Goal: Task Accomplishment & Management: Manage account settings

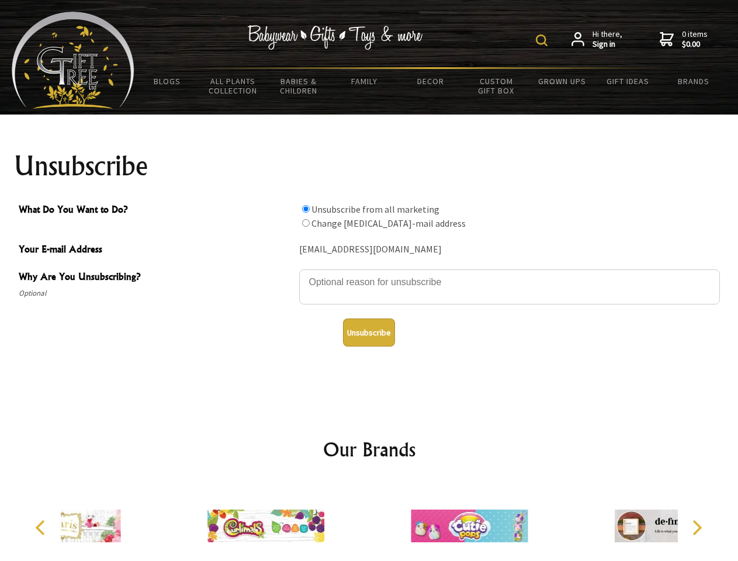
click at [544, 40] on img at bounding box center [542, 40] width 12 height 12
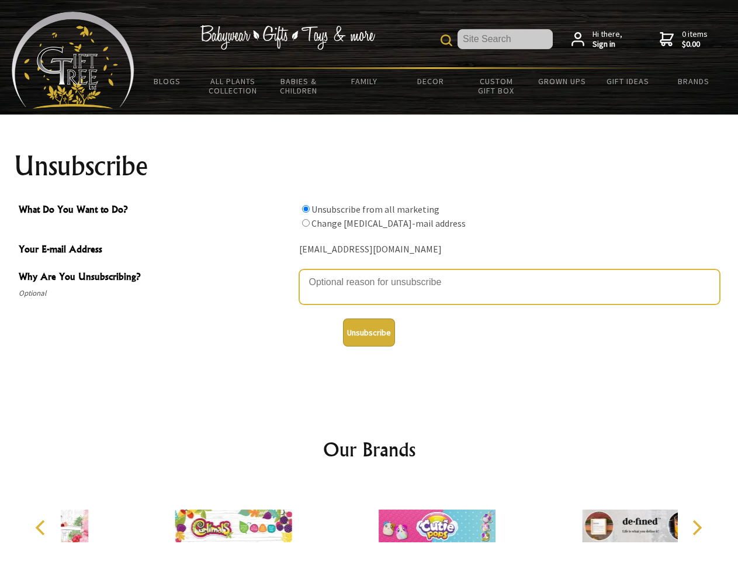
click at [369, 274] on textarea "Why Are You Unsubscribing?" at bounding box center [509, 286] width 421 height 35
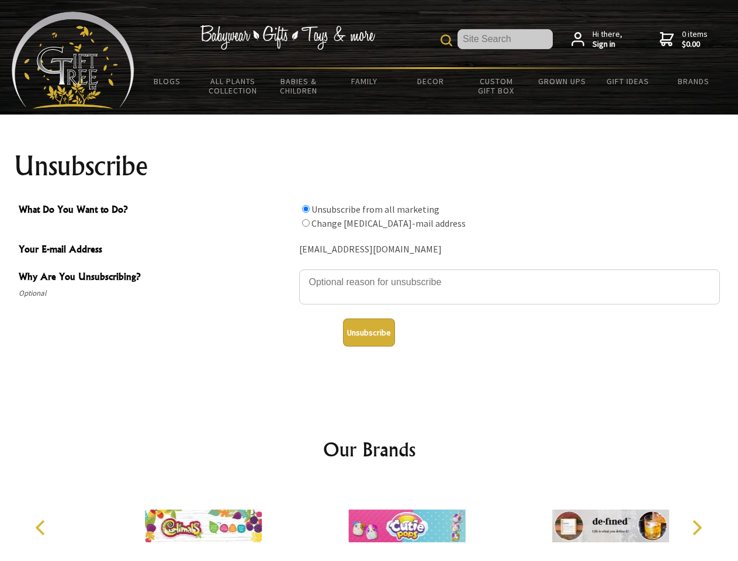
click at [306, 209] on input "What Do You Want to Do?" at bounding box center [306, 209] width 8 height 8
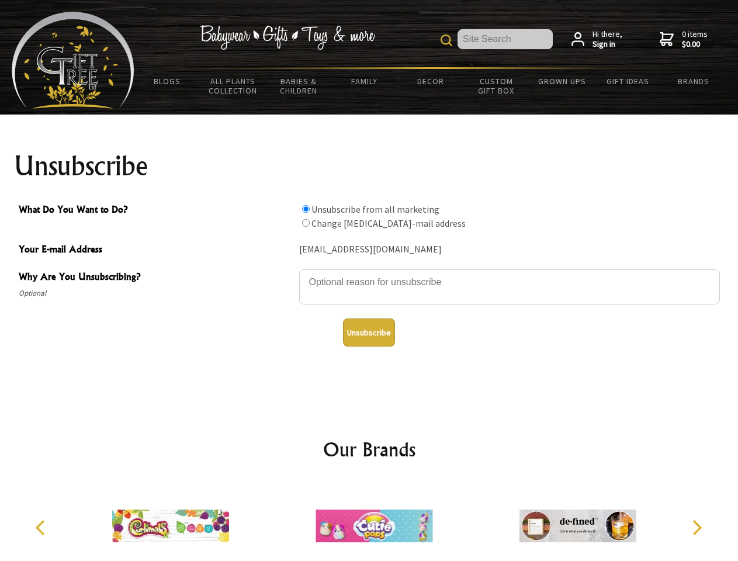
click at [306, 223] on input "What Do You Want to Do?" at bounding box center [306, 223] width 8 height 8
radio input "true"
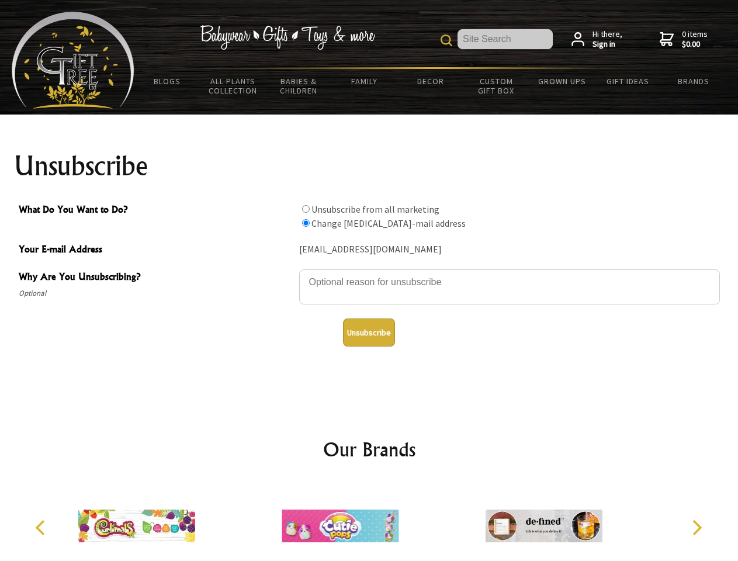
click at [369, 333] on button "Unsubscribe" at bounding box center [369, 333] width 52 height 28
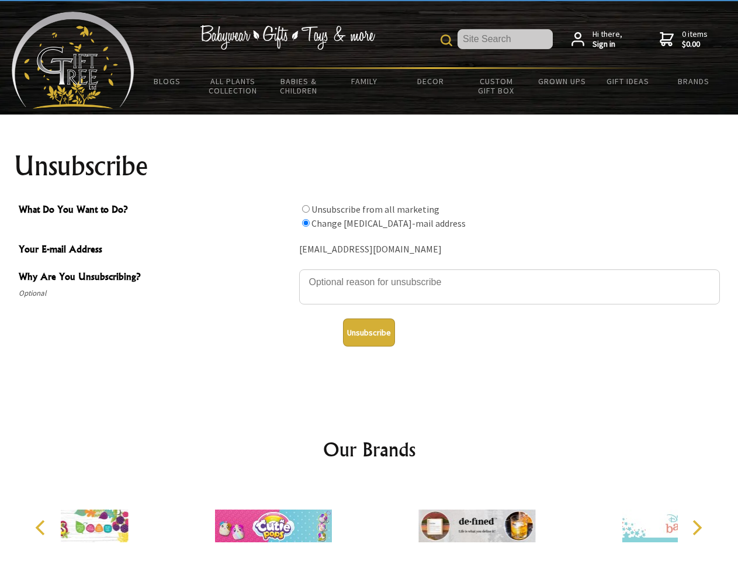
click at [369, 521] on div at bounding box center [272, 527] width 203 height 91
click at [42, 528] on icon "Previous" at bounding box center [41, 527] width 15 height 15
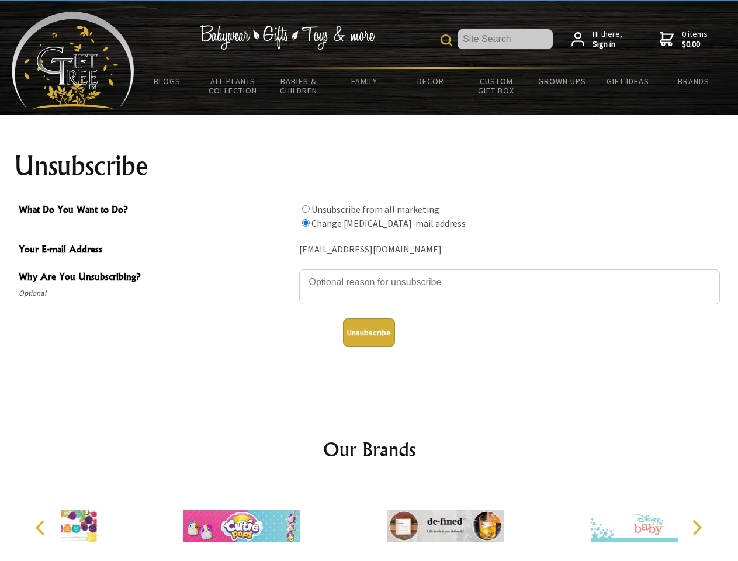
click at [697, 528] on icon "Next" at bounding box center [696, 527] width 15 height 15
